Goal: Transaction & Acquisition: Purchase product/service

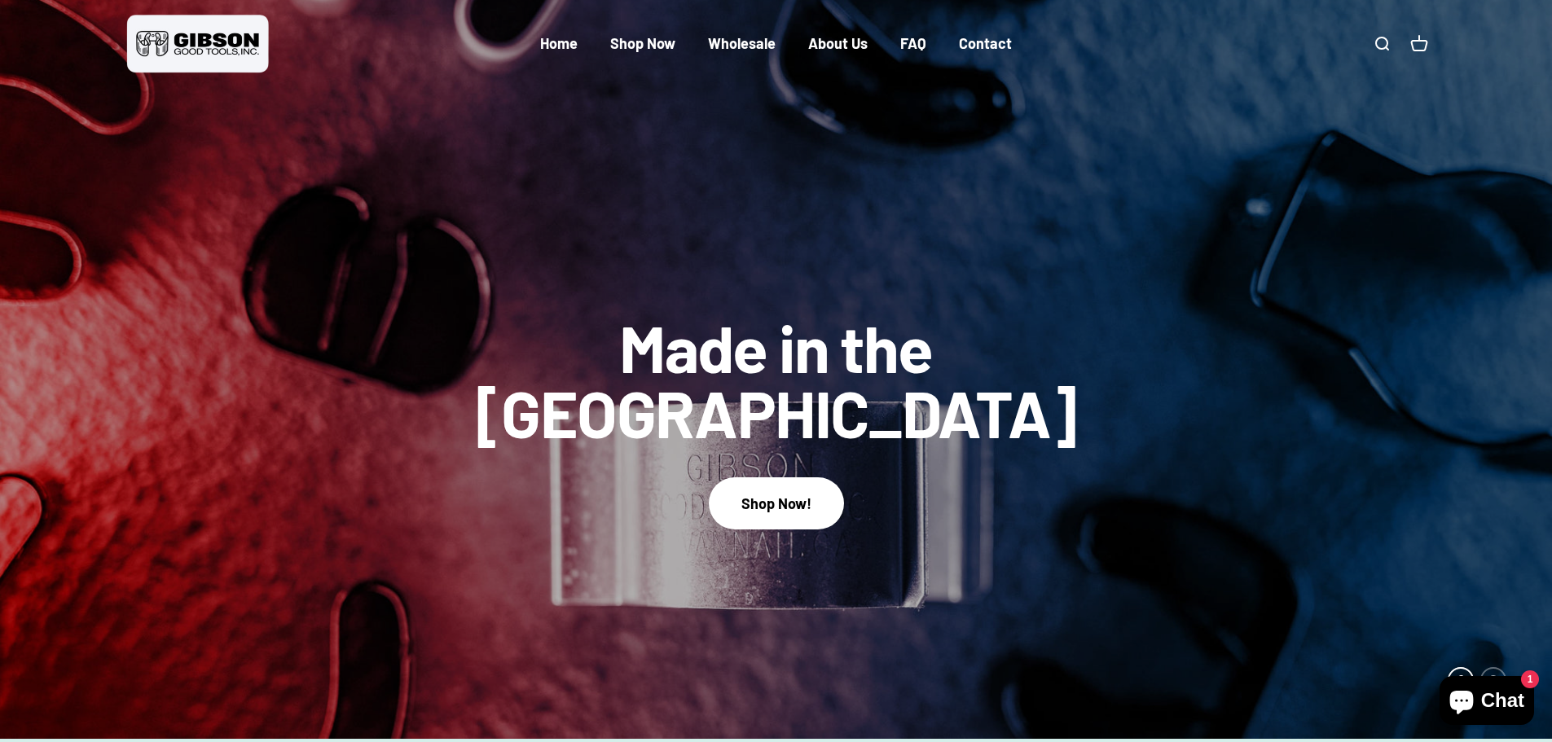
scroll to position [163, 0]
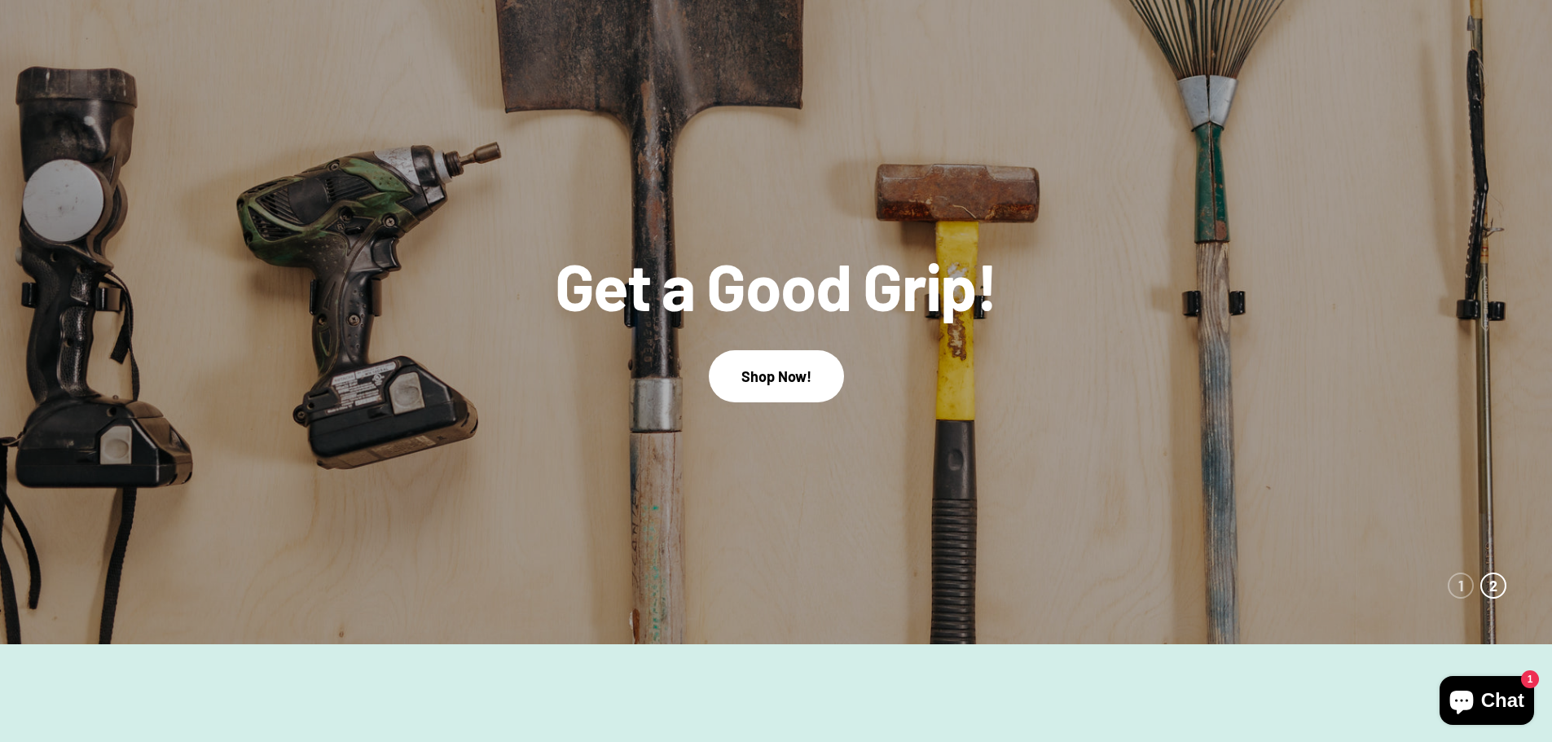
click at [768, 382] on link "Shop Now!" at bounding box center [776, 375] width 135 height 51
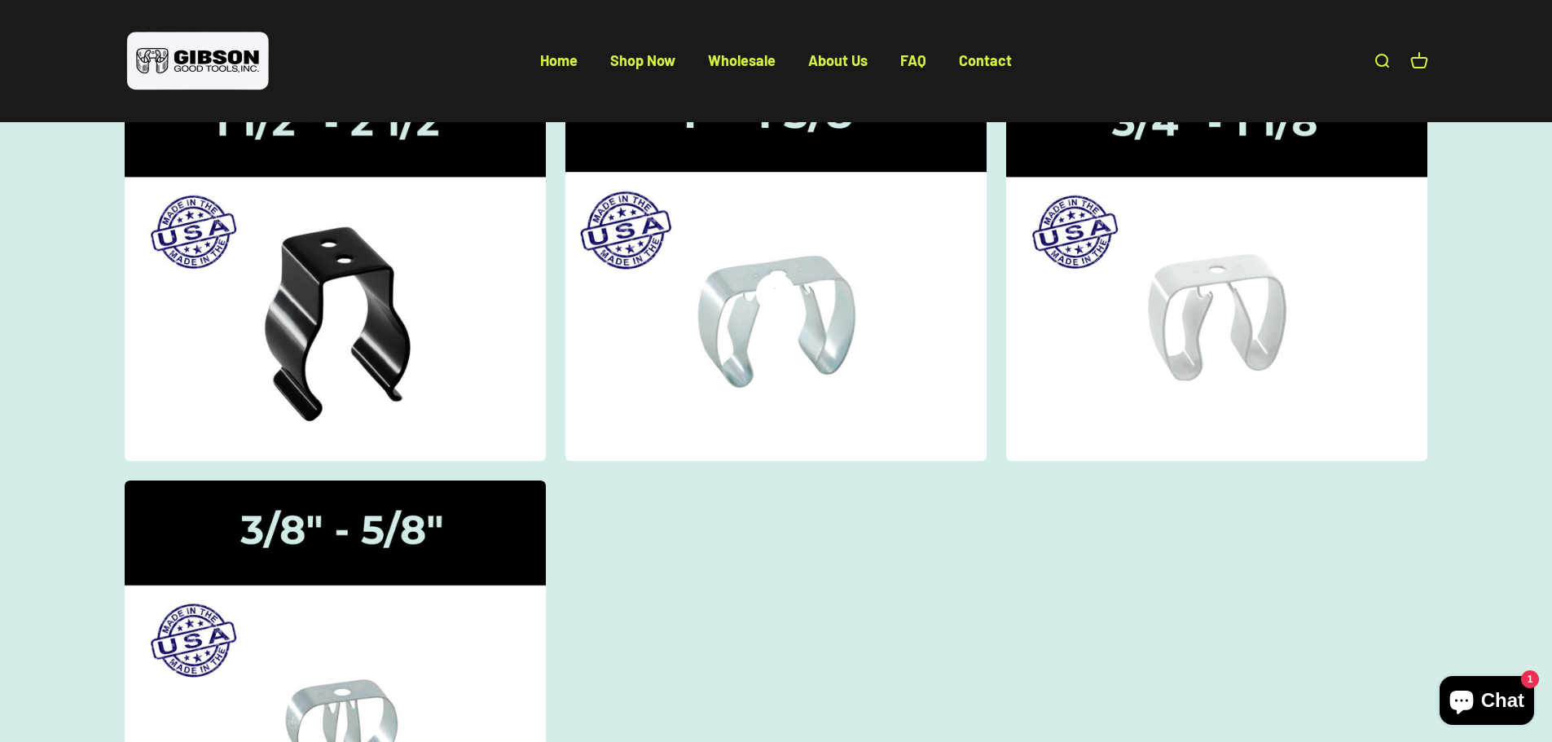
scroll to position [244, 0]
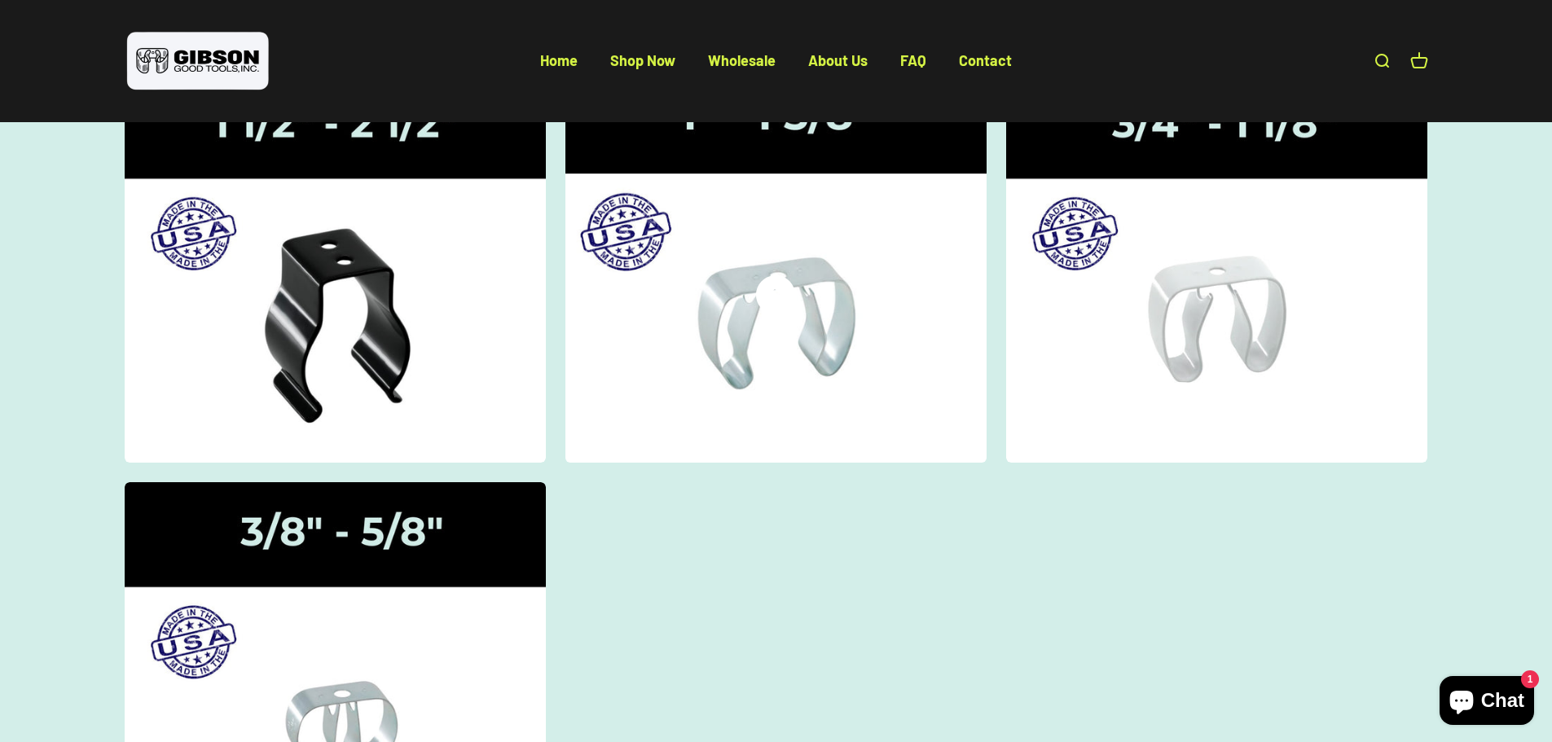
click at [776, 317] on img at bounding box center [775, 268] width 446 height 412
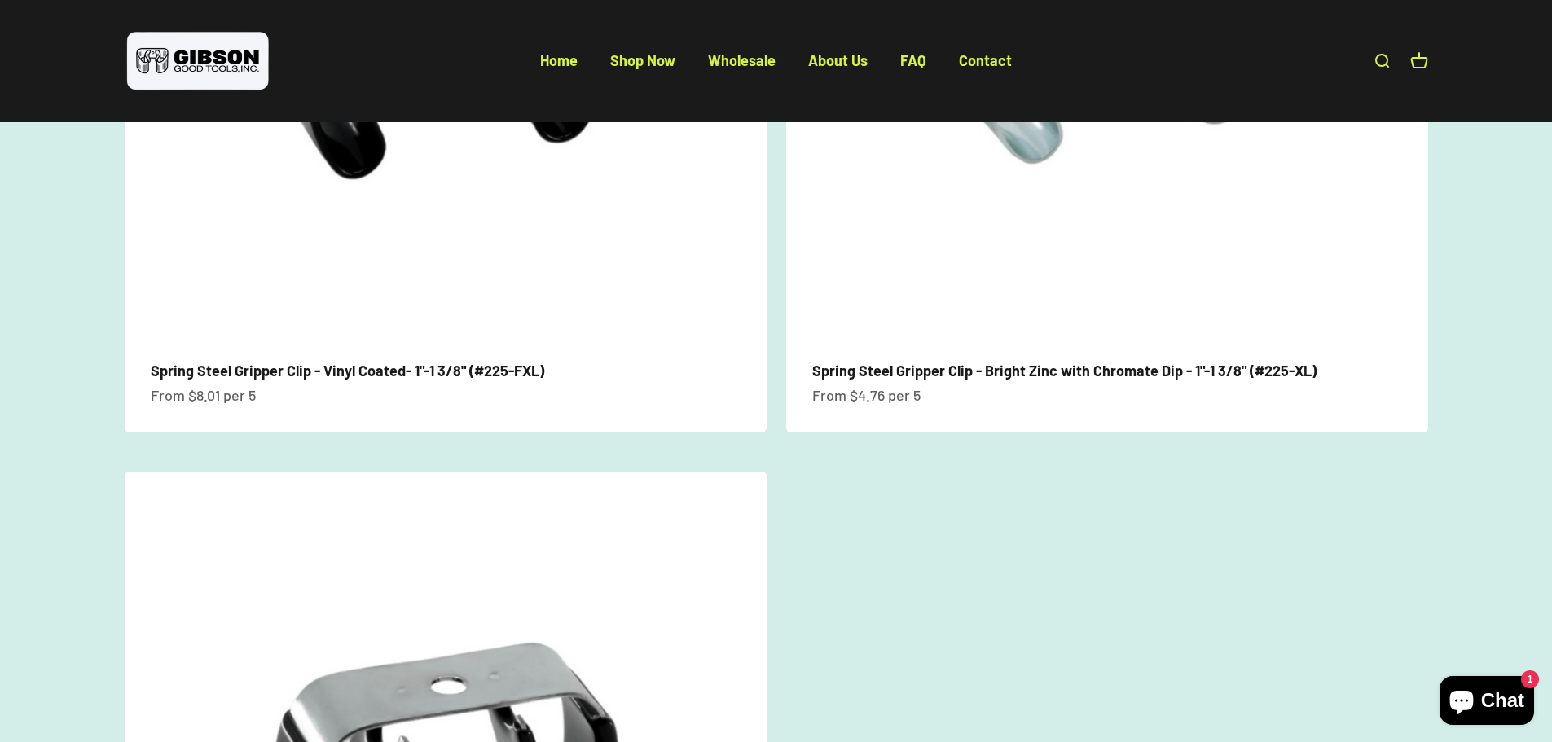
scroll to position [489, 0]
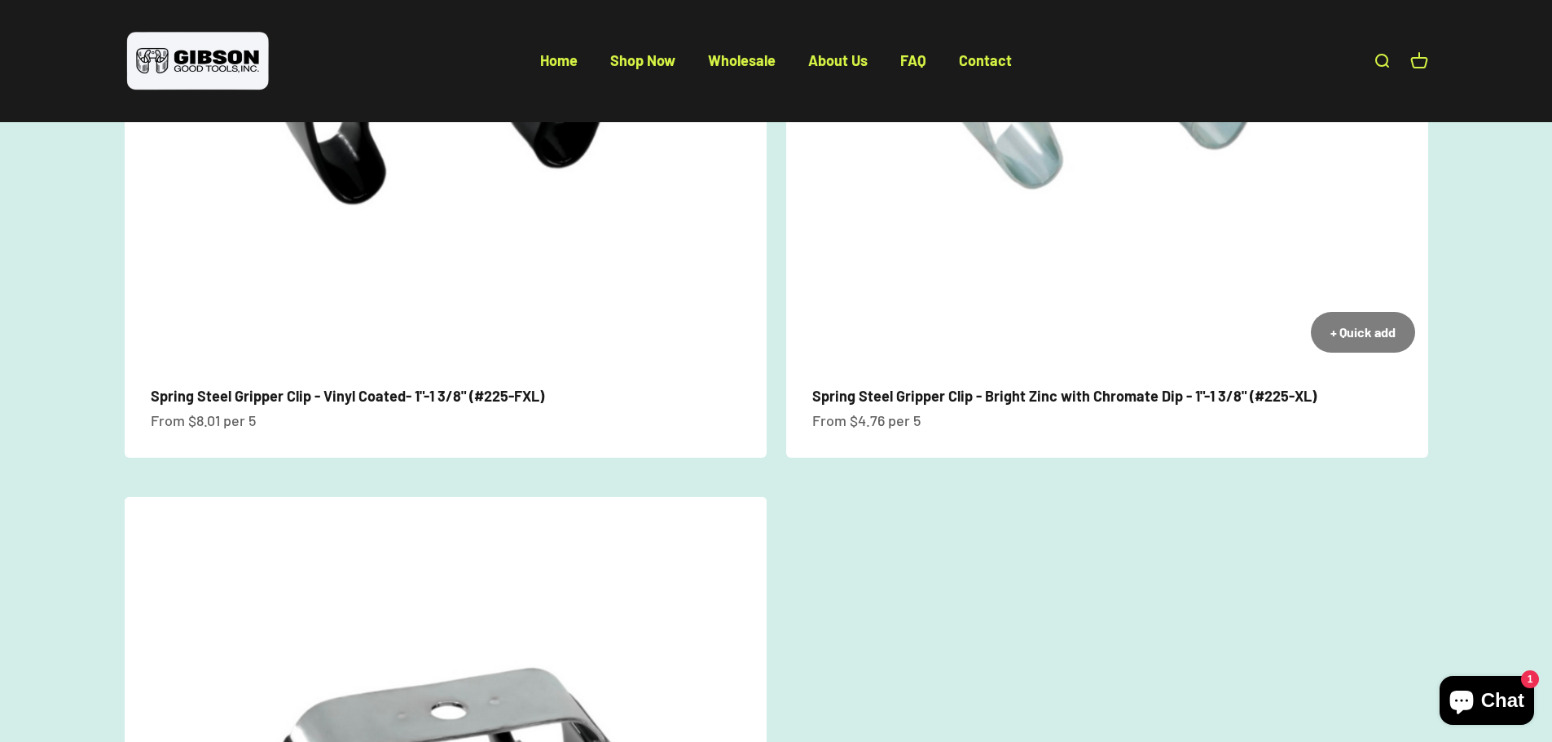
click at [1116, 390] on link "Spring Steel Gripper Clip - Bright Zinc with Chromate Dip - 1"-1 3/8" (#225-XL)" at bounding box center [1064, 396] width 504 height 18
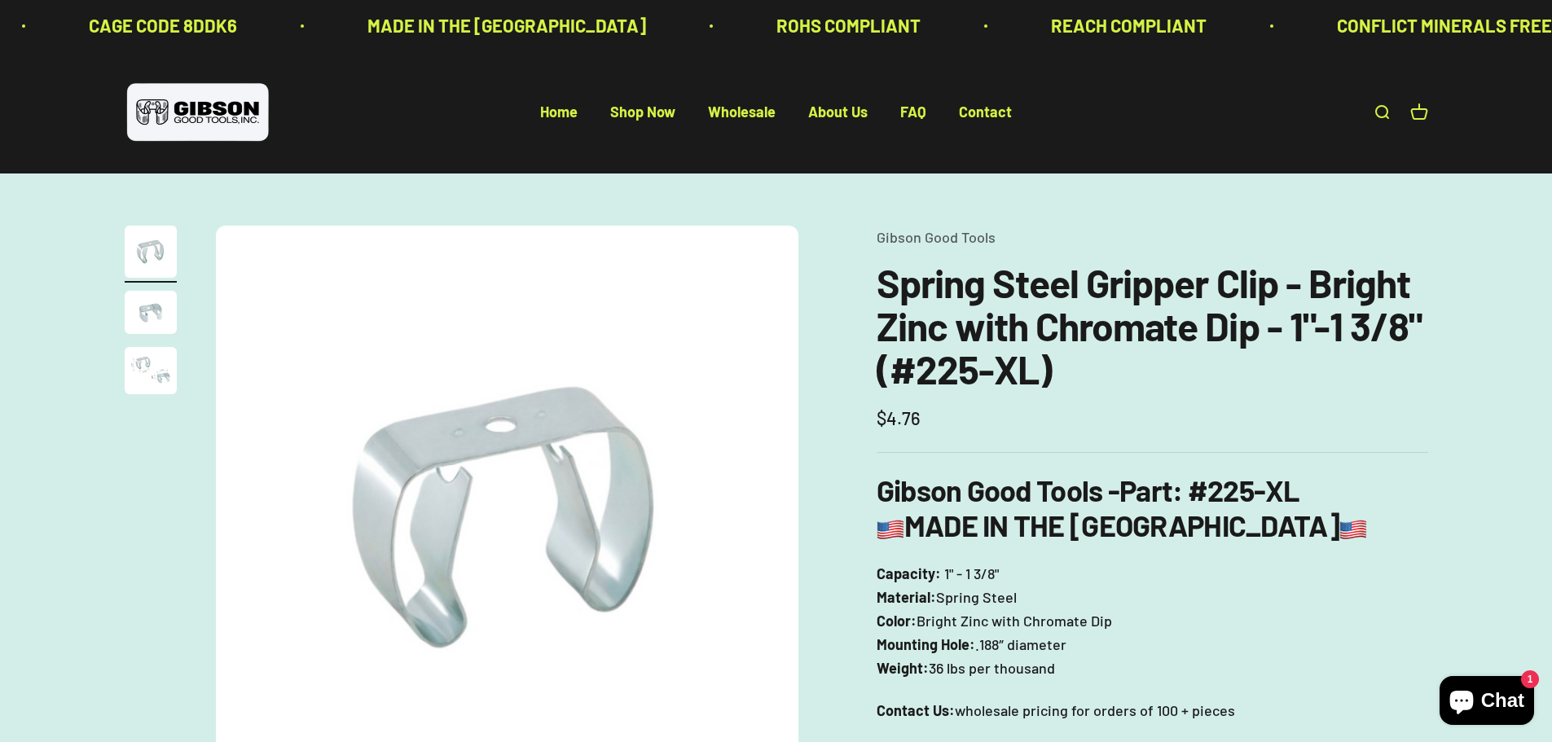
click at [143, 373] on img "Go to item 3" at bounding box center [151, 370] width 52 height 47
